Goal: Check status: Check status

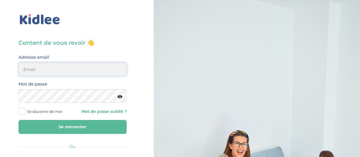
type input "clem.mordacq@gmail.com"
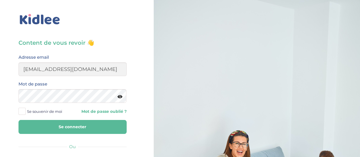
click at [56, 126] on button "Se connecter" at bounding box center [73, 127] width 108 height 14
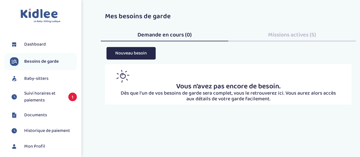
click at [45, 93] on span "Suivi horaires et paiements" at bounding box center [43, 97] width 38 height 14
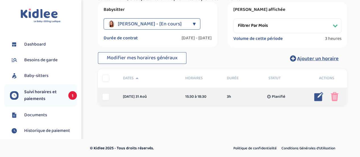
scroll to position [105, 0]
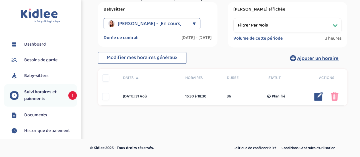
click at [248, 19] on select "Filtrer par mois [DATE] [DATE] [DATE] [DATE] [DATE] [DATE] [DATE] [DATE] [DATE]…" at bounding box center [287, 25] width 108 height 15
select select "[DATE]"
click at [233, 18] on select "Filtrer par mois [DATE] [DATE] [DATE] [DATE] [DATE] [DATE] [DATE] [DATE] [DATE]…" at bounding box center [287, 25] width 108 height 15
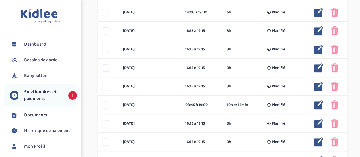
scroll to position [328, 0]
